Goal: Check status: Check status

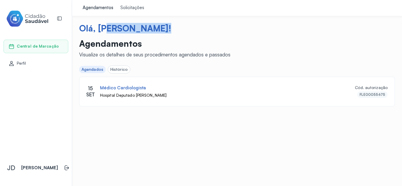
drag, startPoint x: 101, startPoint y: 29, endPoint x: 151, endPoint y: 27, distance: 50.1
click at [151, 27] on div "Olá, [PERSON_NAME]!" at bounding box center [237, 28] width 316 height 11
copy div "oão Da Silva"
click at [22, 61] on span "Perfil" at bounding box center [21, 63] width 9 height 5
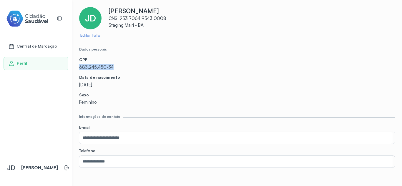
drag, startPoint x: 78, startPoint y: 67, endPoint x: 123, endPoint y: 68, distance: 44.8
click at [123, 68] on div "**********" at bounding box center [237, 85] width 330 height 171
copy p "683.245.450-34"
drag, startPoint x: 44, startPoint y: 47, endPoint x: 51, endPoint y: 47, distance: 6.5
click at [44, 47] on span "Central de Marcação" at bounding box center [37, 46] width 40 height 5
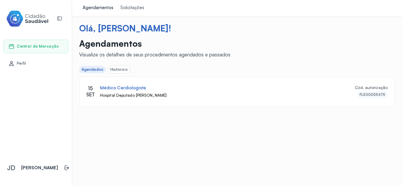
click at [94, 10] on div "Agendamentos" at bounding box center [98, 8] width 31 height 6
click at [121, 71] on div "Histórico" at bounding box center [118, 69] width 17 height 5
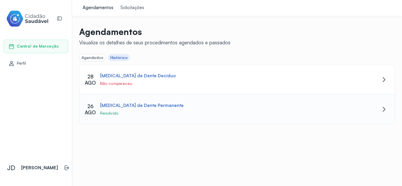
click at [127, 105] on div "[MEDICAL_DATA] de Dente Permanente" at bounding box center [142, 106] width 84 height 6
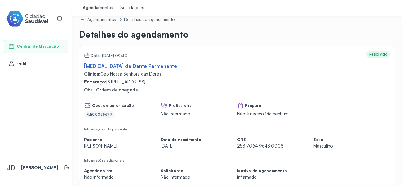
scroll to position [18, 0]
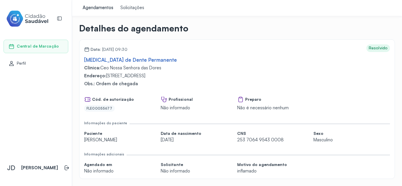
click at [25, 48] on span "Central de Marcação" at bounding box center [38, 46] width 42 height 5
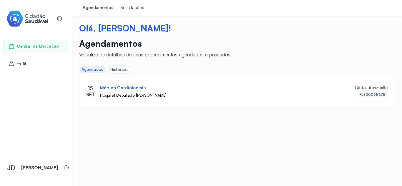
click at [118, 69] on div "Histórico" at bounding box center [118, 69] width 17 height 5
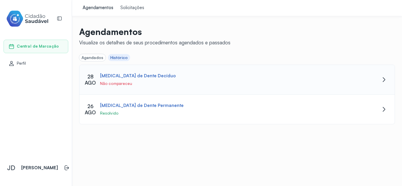
click at [120, 83] on div "Não compareceu" at bounding box center [222, 83] width 245 height 5
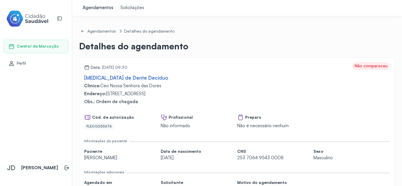
scroll to position [18, 0]
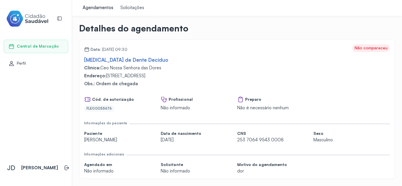
click at [100, 7] on div "Agendamentos" at bounding box center [98, 8] width 31 height 6
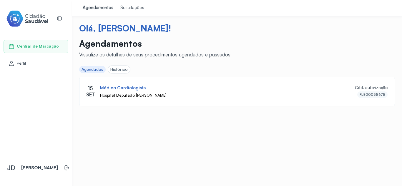
click at [123, 68] on div "Histórico" at bounding box center [118, 69] width 17 height 5
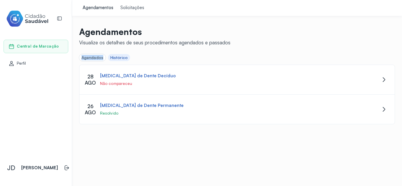
click at [94, 61] on div "Agendados" at bounding box center [92, 57] width 27 height 7
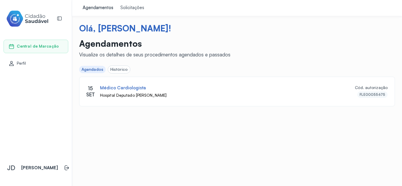
click at [18, 65] on span "Perfil" at bounding box center [21, 63] width 9 height 5
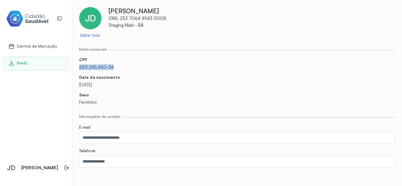
drag, startPoint x: 80, startPoint y: 67, endPoint x: 122, endPoint y: 67, distance: 42.4
click at [122, 67] on p "683.245.450-34" at bounding box center [237, 68] width 316 height 6
copy p "683.245.450-34"
click at [29, 42] on div "Central de Marcação" at bounding box center [36, 47] width 65 height 14
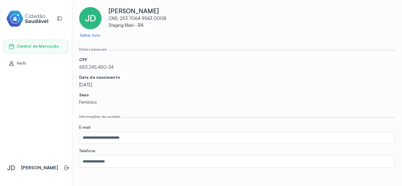
click at [39, 47] on span "Central de Marcação" at bounding box center [38, 46] width 42 height 5
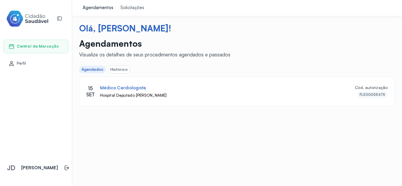
click at [114, 68] on div "Histórico" at bounding box center [118, 69] width 17 height 5
